Goal: Communication & Community: Answer question/provide support

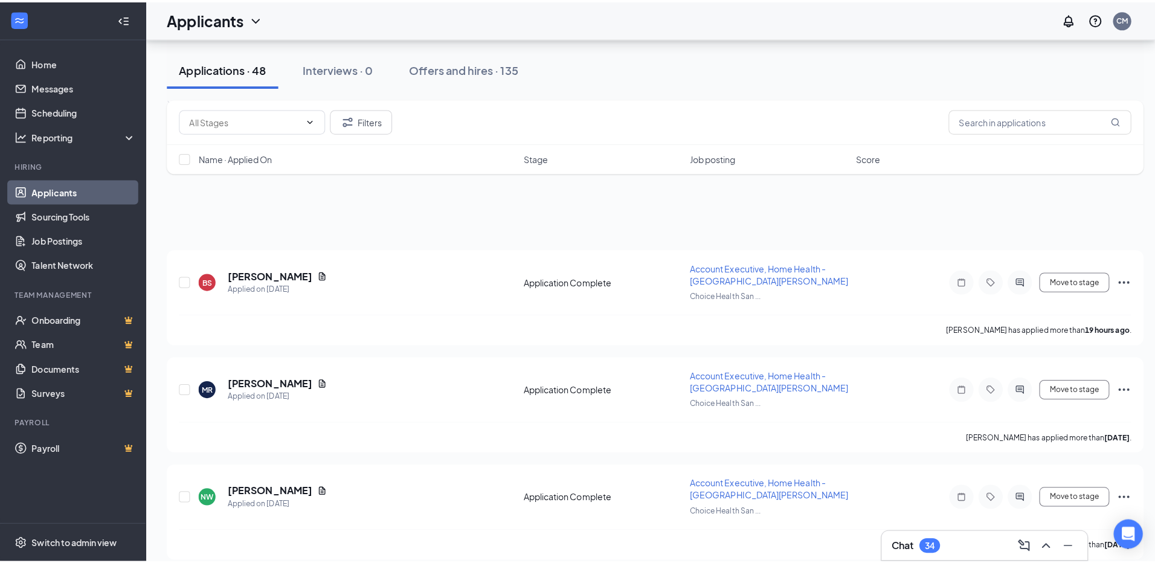
scroll to position [1208, 0]
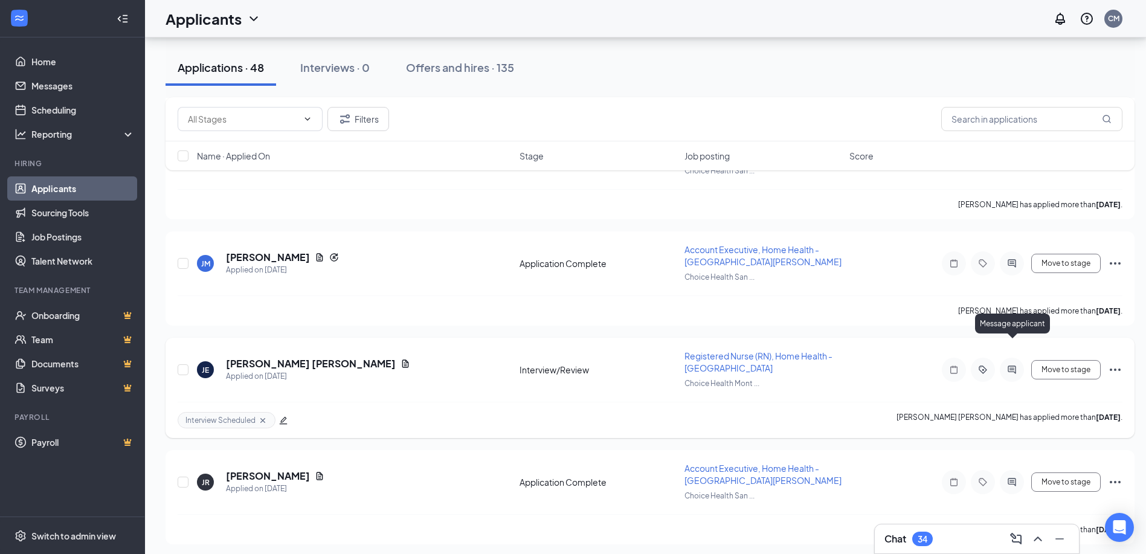
click at [1010, 365] on icon "ActiveChat" at bounding box center [1011, 370] width 14 height 10
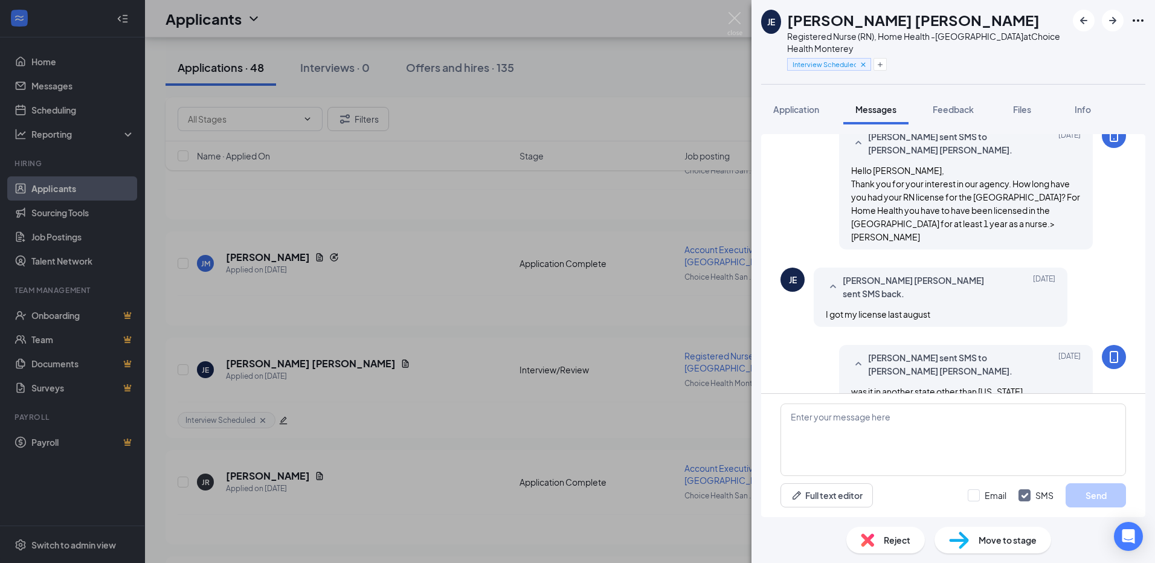
scroll to position [637, 0]
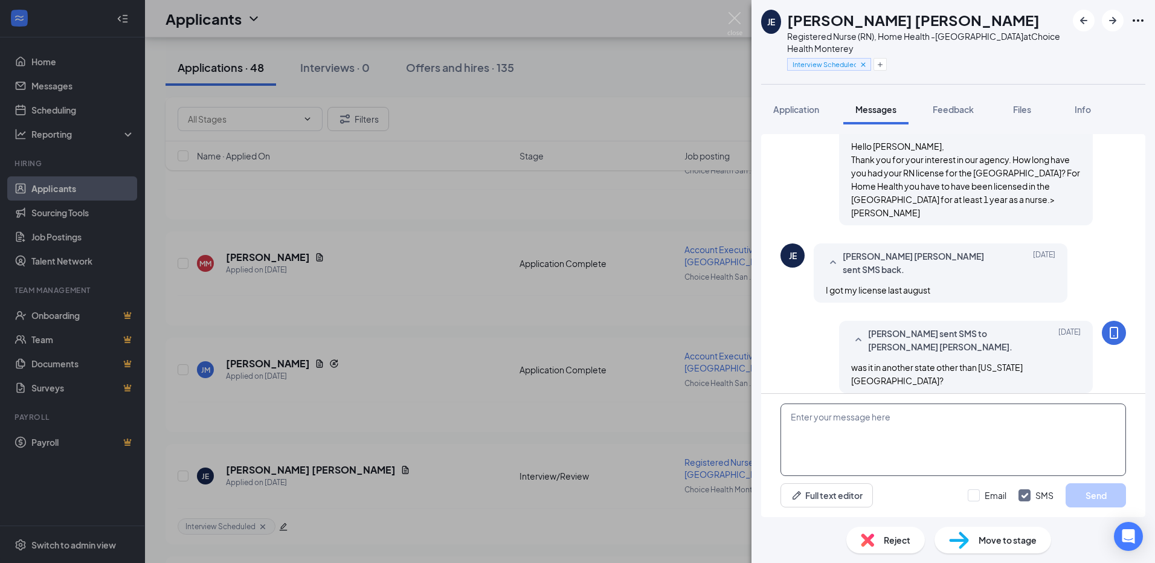
click at [858, 419] on textarea at bounding box center [952, 439] width 345 height 72
click at [928, 416] on textarea at bounding box center [952, 439] width 345 height 72
type textarea "j"
type textarea "H"
type textarea "Jose I have you on the schedule for a teams video interview at 10:30am. today?"
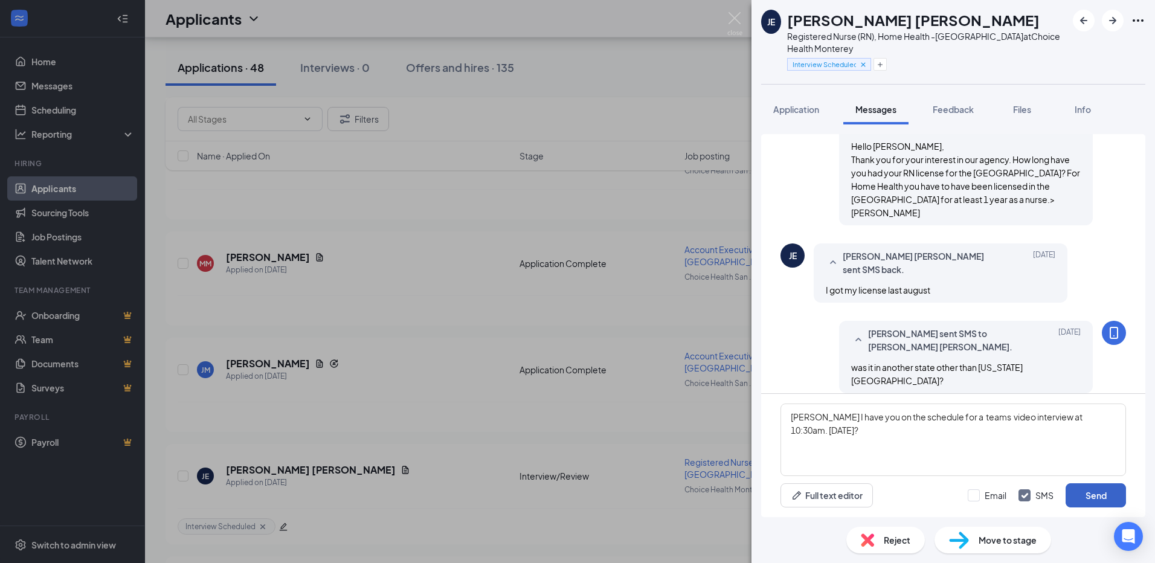
click at [1081, 492] on button "Send" at bounding box center [1095, 495] width 60 height 24
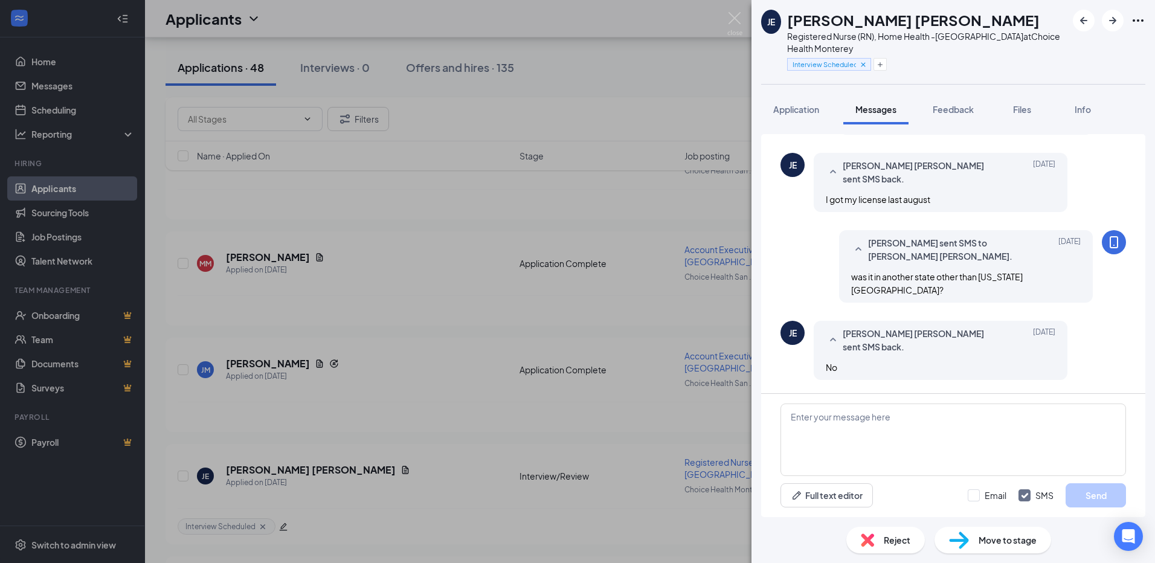
scroll to position [820, 0]
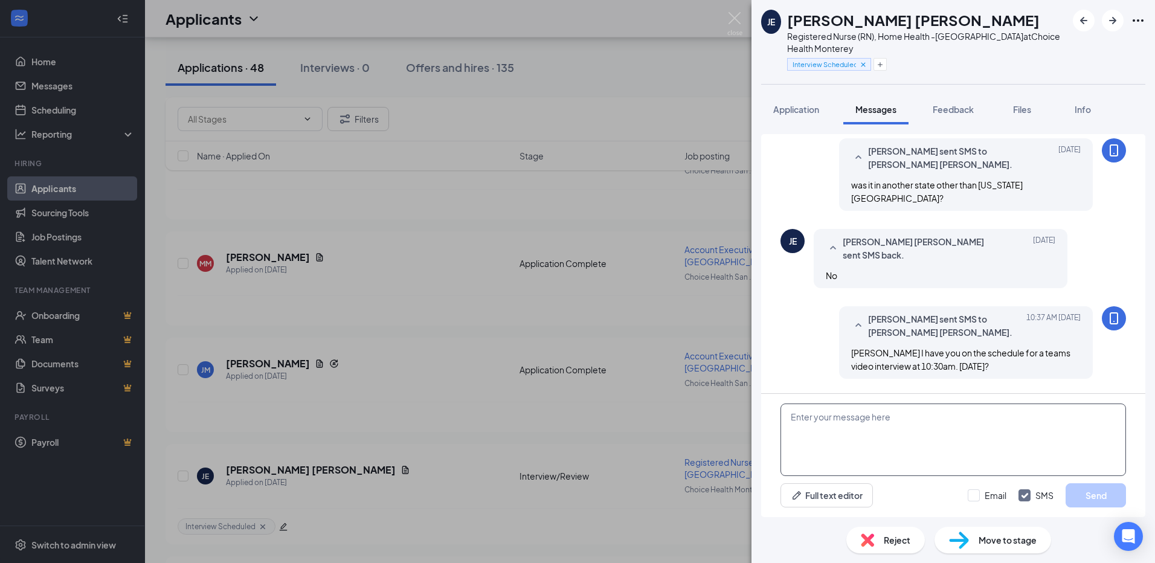
click at [939, 428] on textarea at bounding box center [952, 439] width 345 height 72
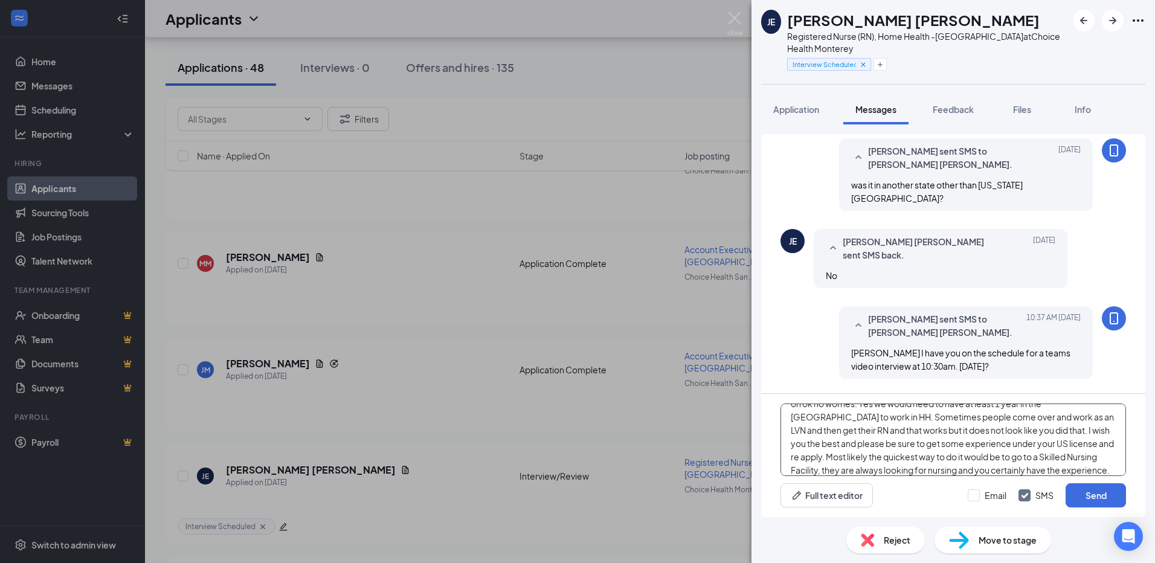
scroll to position [27, 0]
type textarea "oh ok no worries. Yes we would need to have at least 1 year in the US to work i…"
click at [1091, 487] on button "Send" at bounding box center [1095, 495] width 60 height 24
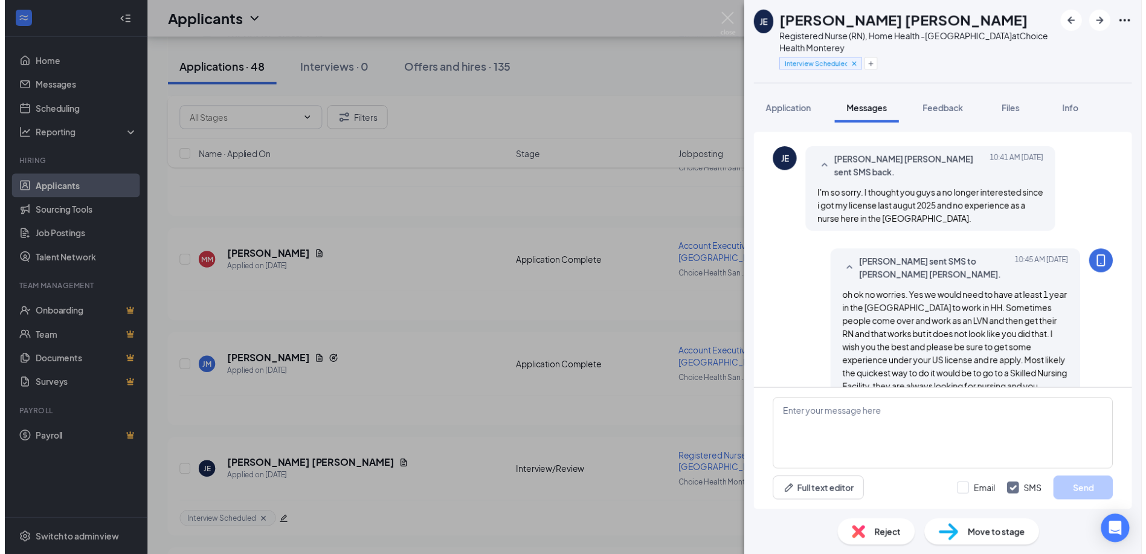
scroll to position [1068, 0]
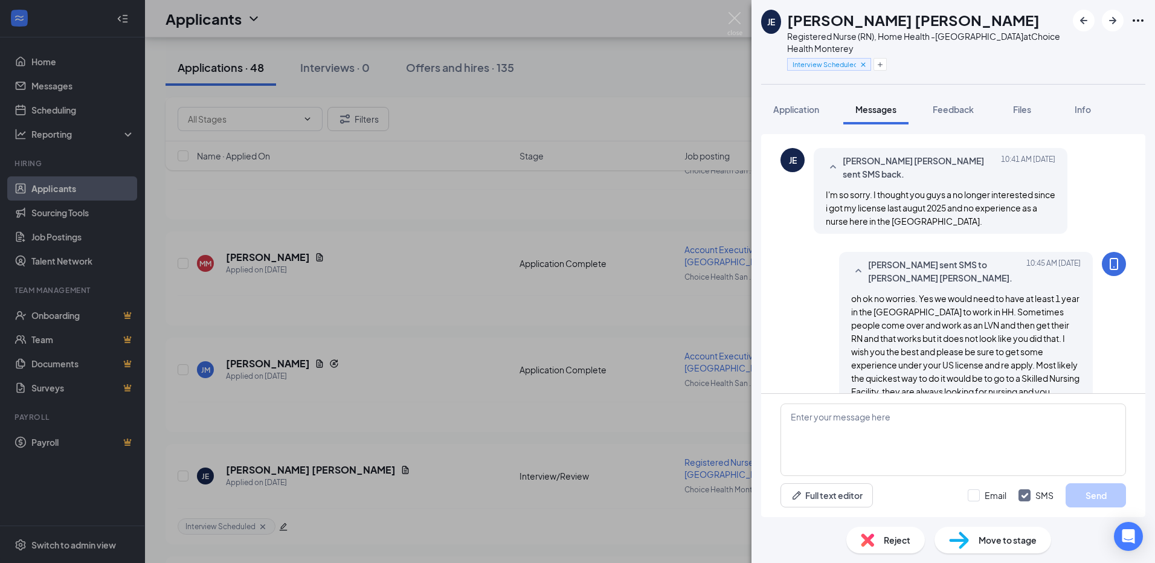
click at [507, 390] on div "JE Jose Paolo Estrellado Registered Nurse (RN), Home Health -Monterey at Choice…" at bounding box center [577, 281] width 1155 height 563
